Goal: Use online tool/utility: Utilize a website feature to perform a specific function

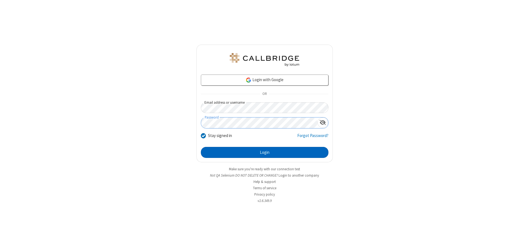
click at [265, 153] on button "Login" at bounding box center [265, 152] width 128 height 11
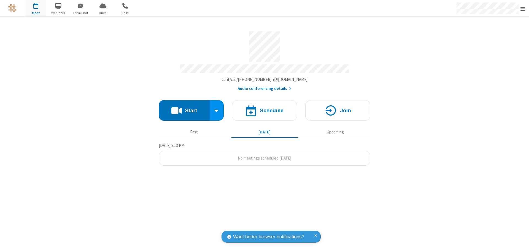
click at [184, 108] on button "Start" at bounding box center [184, 110] width 51 height 21
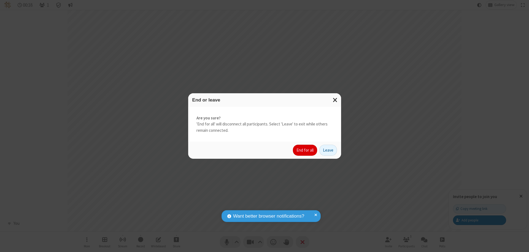
click at [305, 150] on button "End for all" at bounding box center [305, 150] width 24 height 11
